Goal: Information Seeking & Learning: Learn about a topic

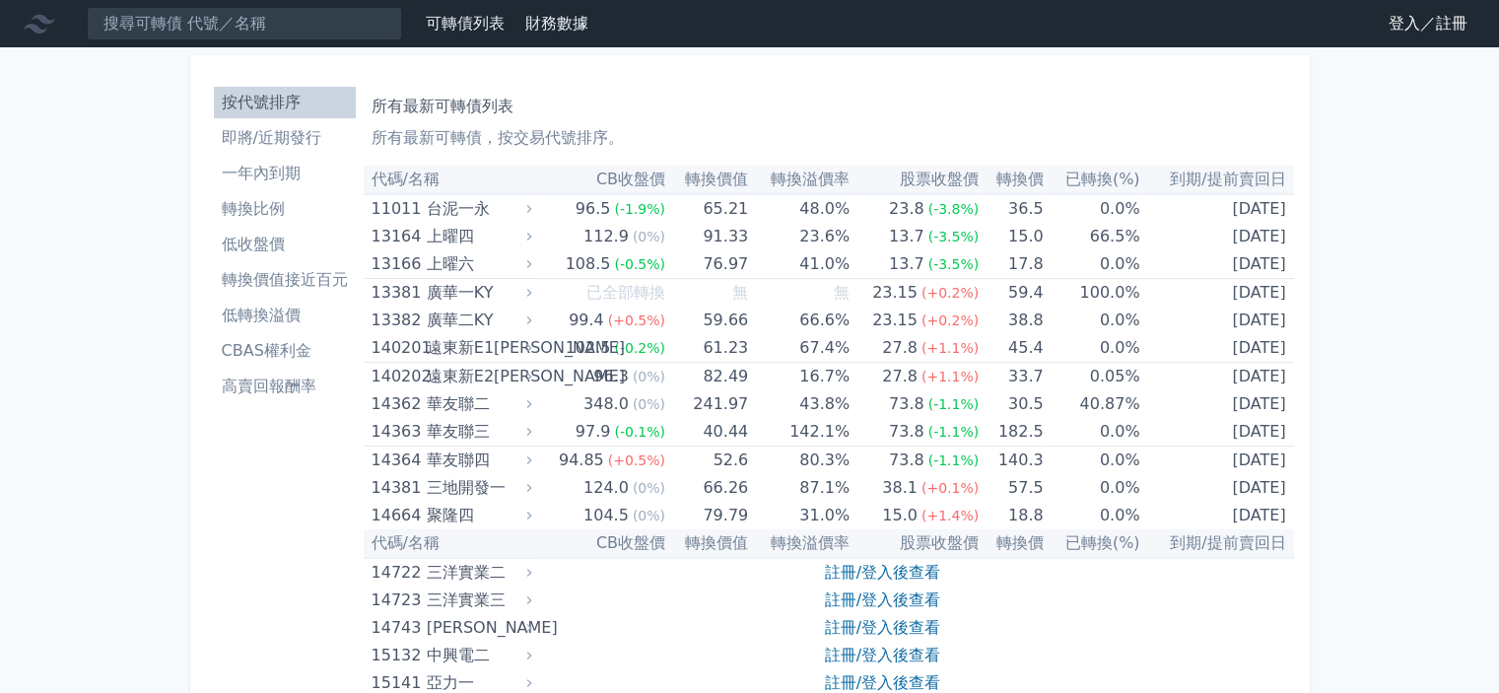
click at [303, 133] on li "即將/近期發行" at bounding box center [285, 138] width 142 height 24
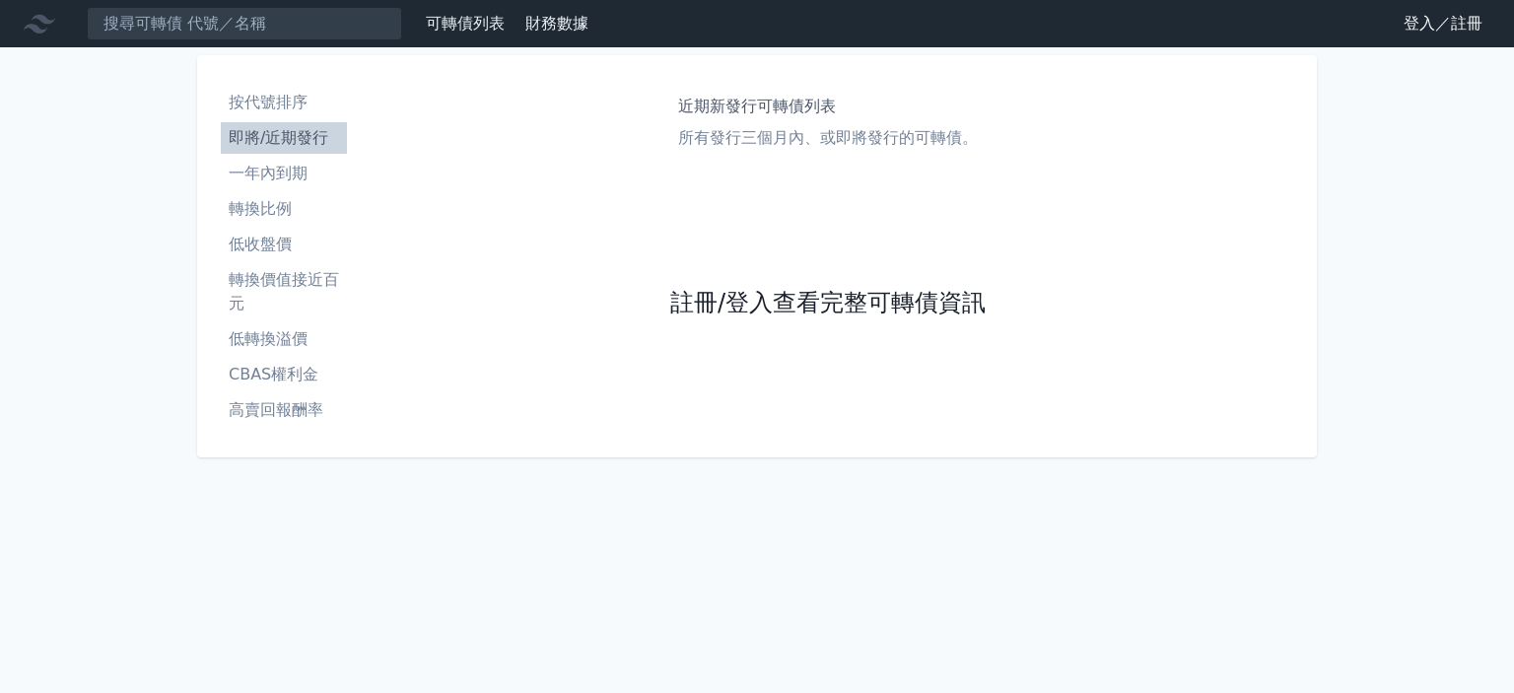
click at [855, 306] on link "註冊/登入查看完整可轉債資訊" at bounding box center [827, 304] width 315 height 32
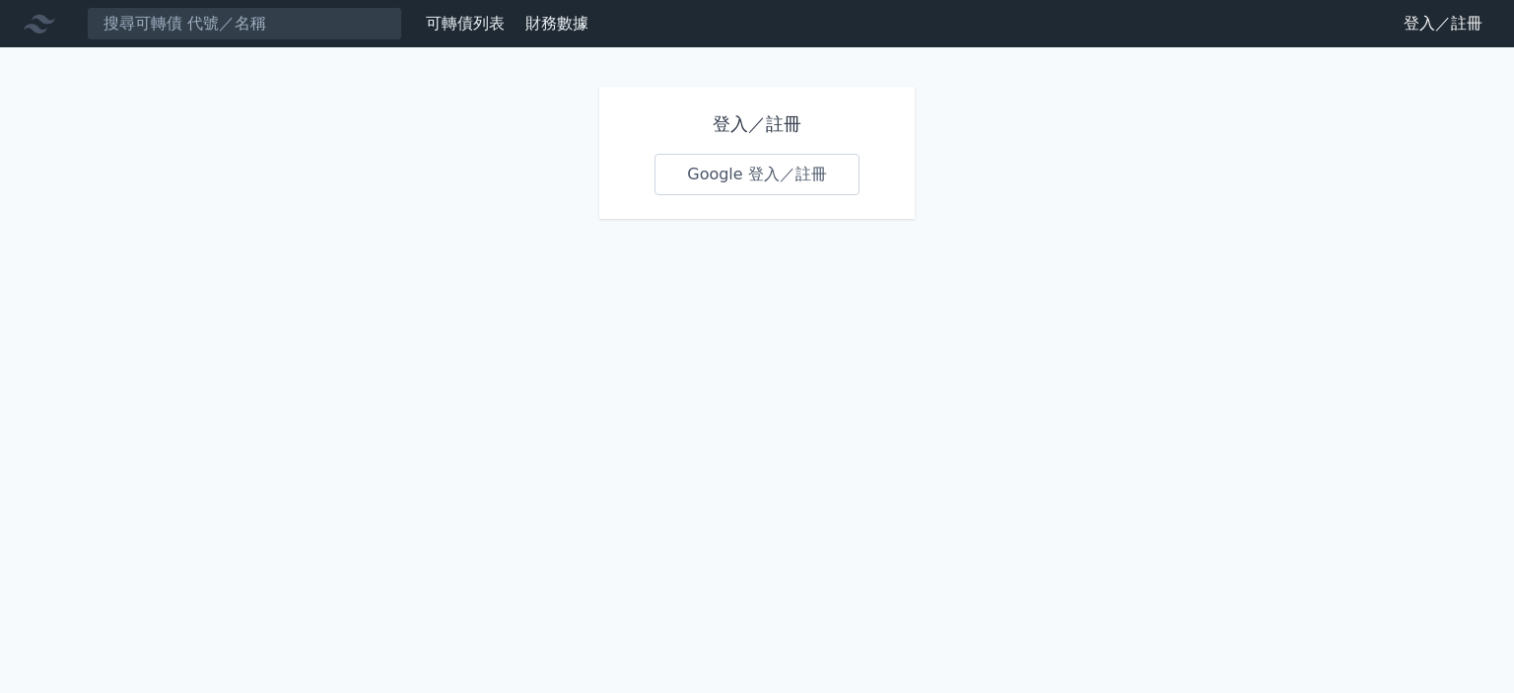
click at [1430, 18] on link "登入／註冊" at bounding box center [1443, 24] width 110 height 32
click at [781, 172] on link "Google 登入／註冊" at bounding box center [756, 174] width 205 height 41
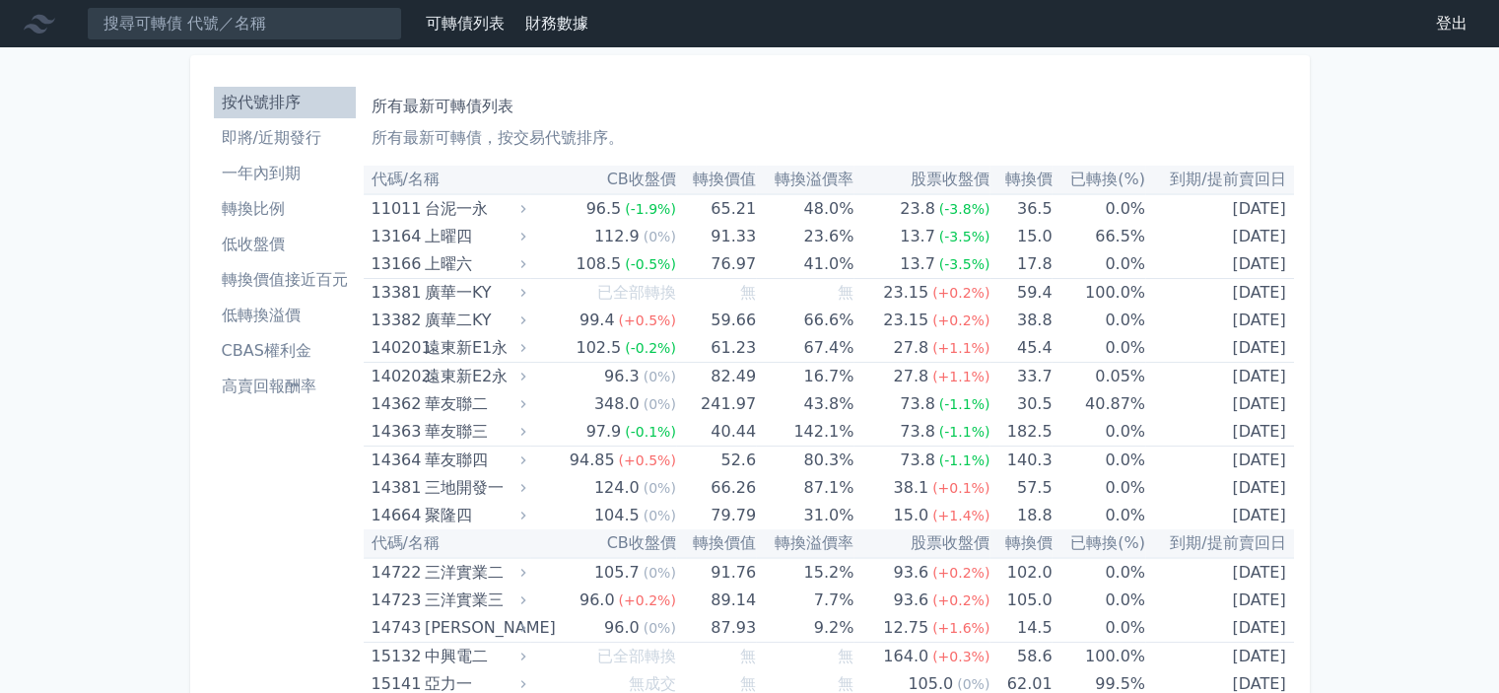
click at [307, 130] on li "即將/近期發行" at bounding box center [285, 138] width 142 height 24
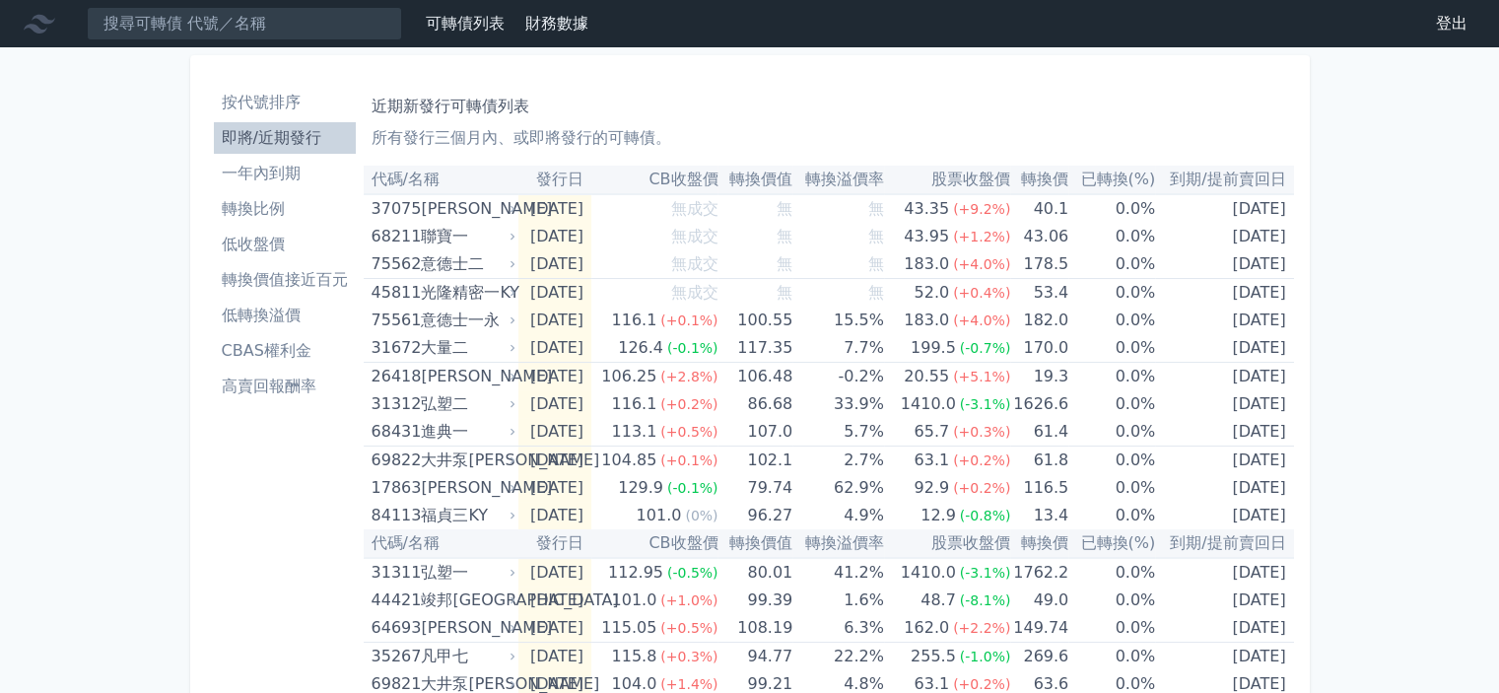
click at [252, 174] on li "一年內到期" at bounding box center [285, 174] width 142 height 24
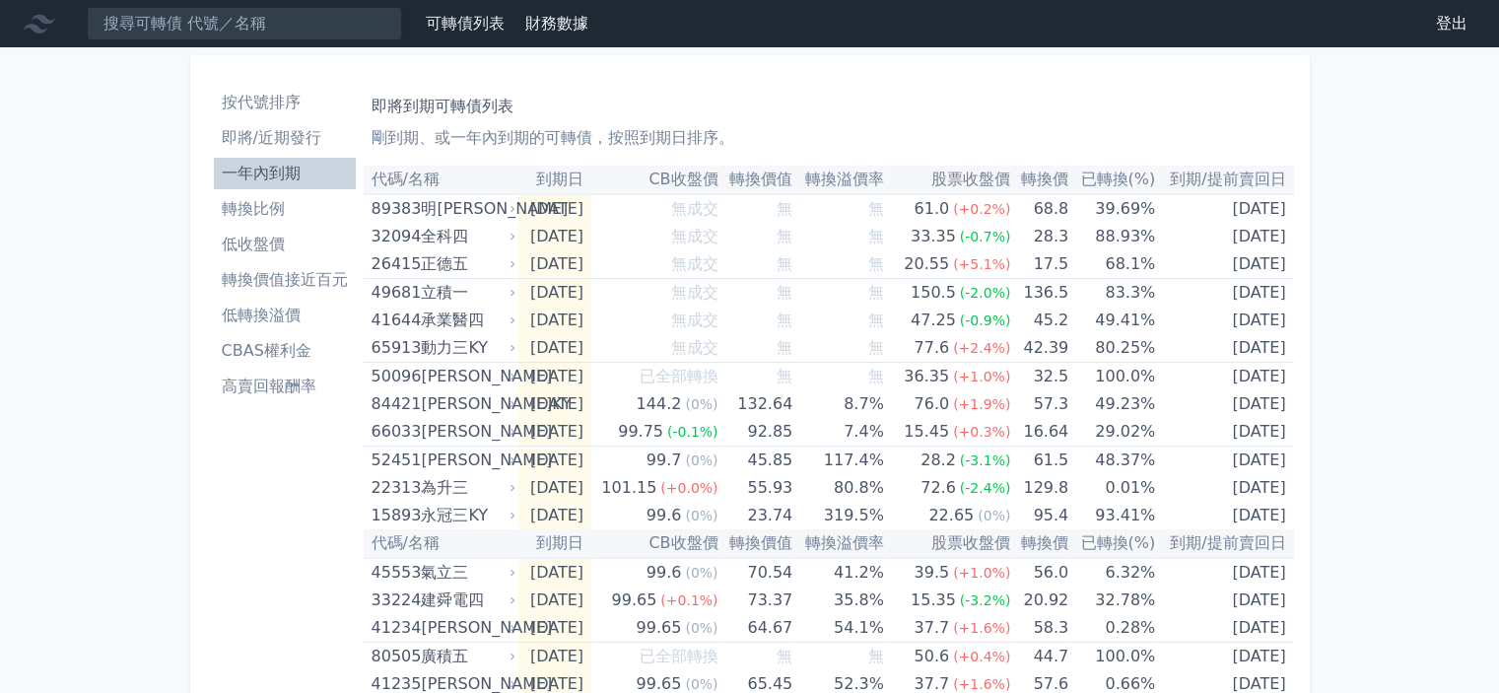
click at [283, 247] on li "低收盤價" at bounding box center [285, 245] width 142 height 24
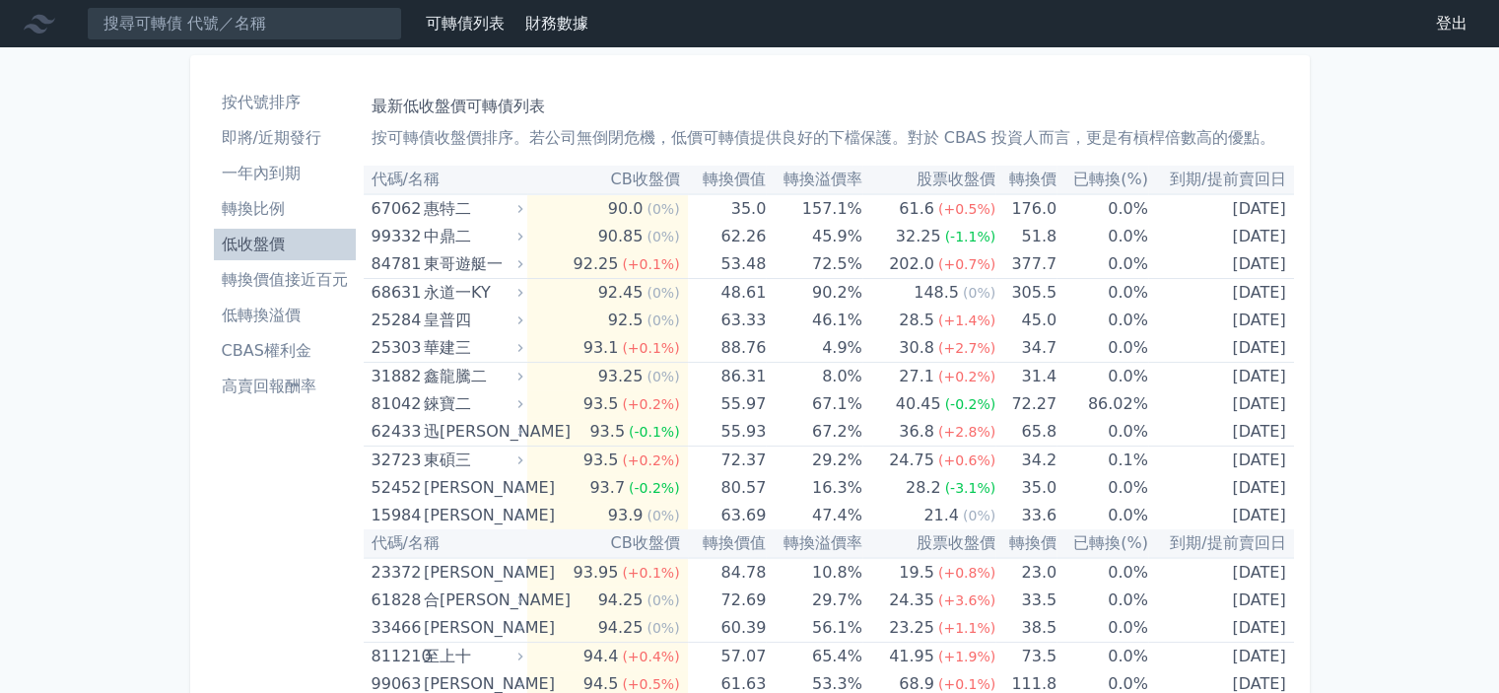
click at [280, 136] on li "即將/近期發行" at bounding box center [285, 138] width 142 height 24
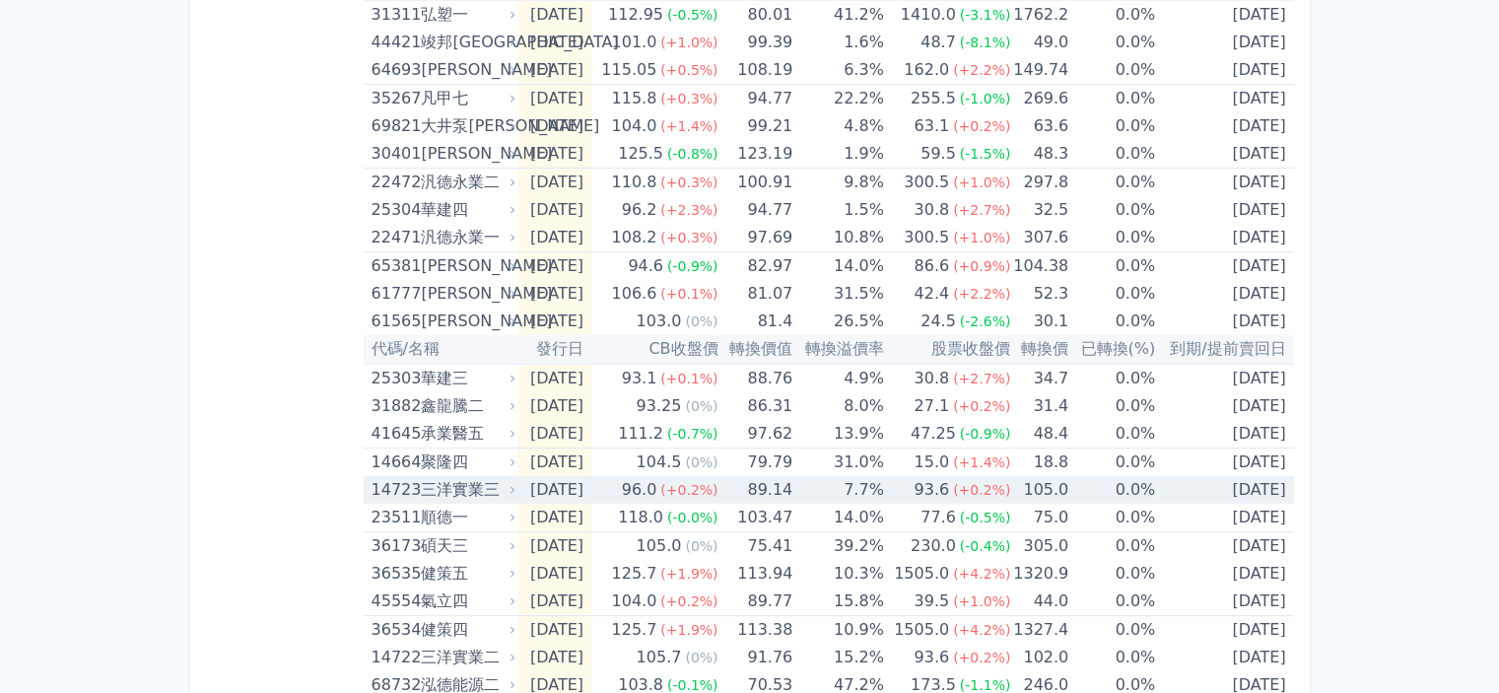
scroll to position [676, 0]
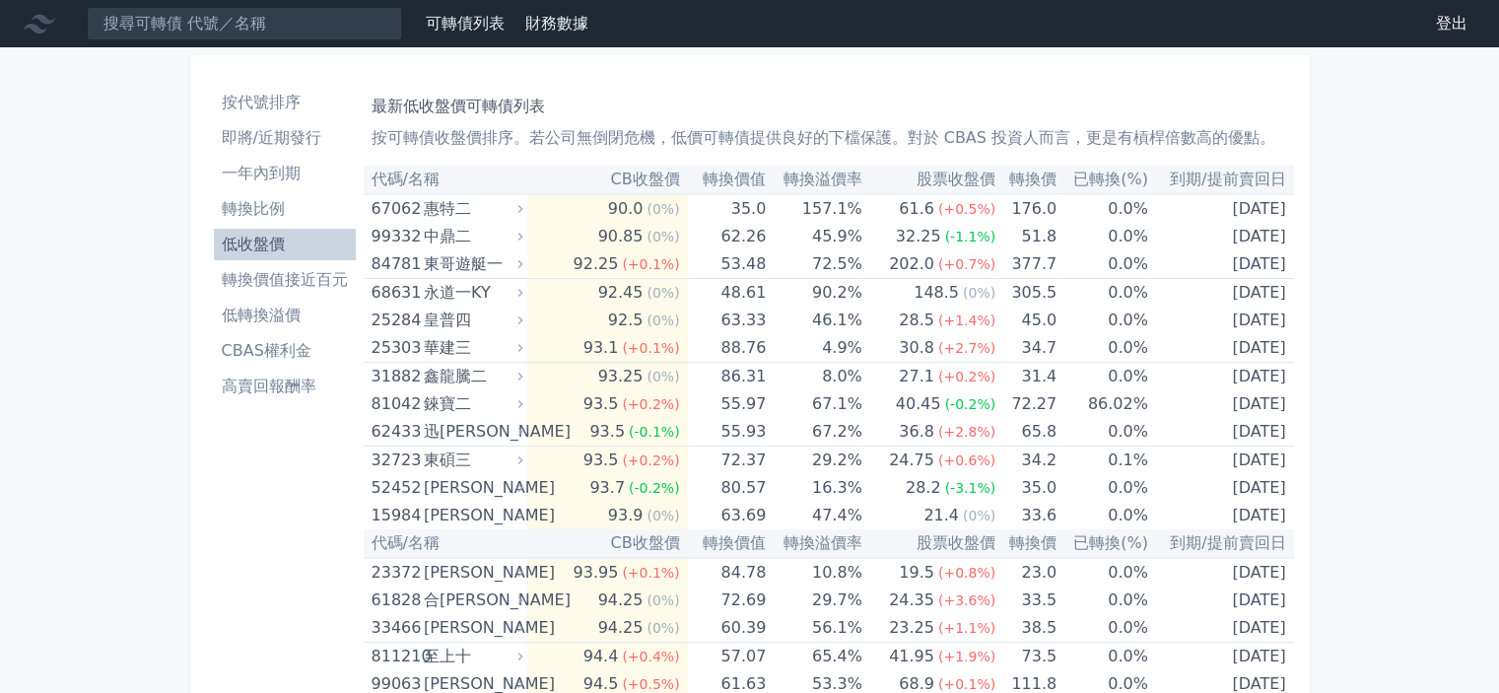
click at [315, 273] on li "轉換價值接近百元" at bounding box center [285, 280] width 142 height 24
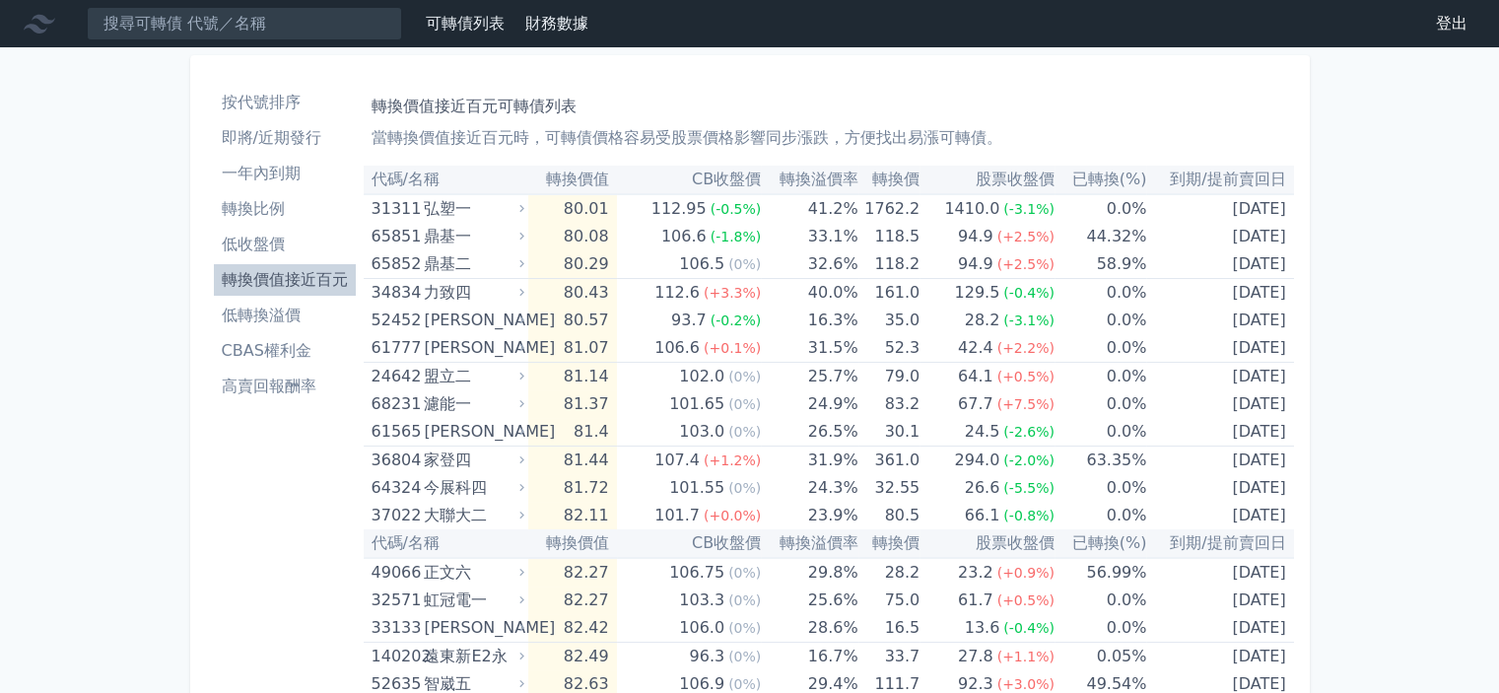
click at [248, 199] on li "轉換比例" at bounding box center [285, 209] width 142 height 24
